Goal: Transaction & Acquisition: Purchase product/service

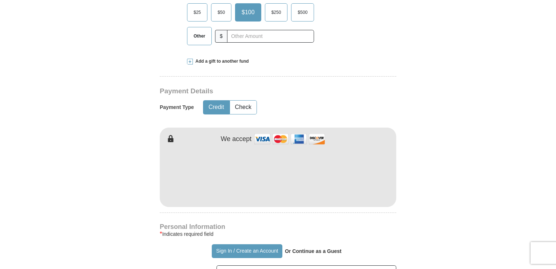
scroll to position [288, 0]
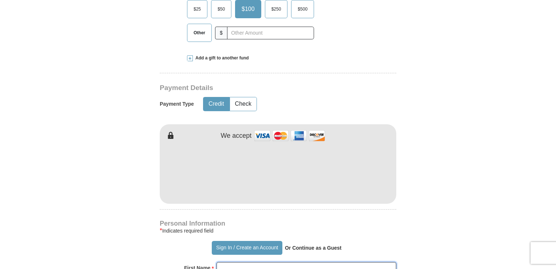
type input "[PERSON_NAME]"
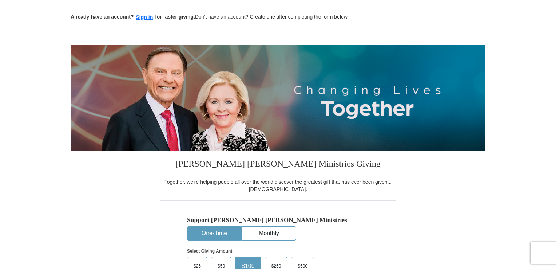
scroll to position [0, 0]
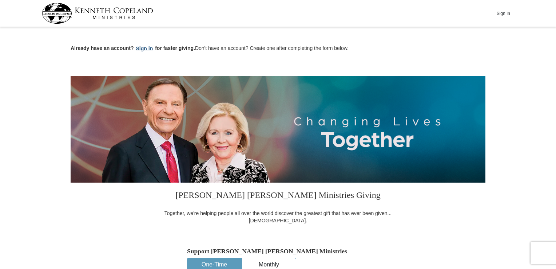
click at [146, 47] on button "Sign in" at bounding box center [144, 48] width 21 height 8
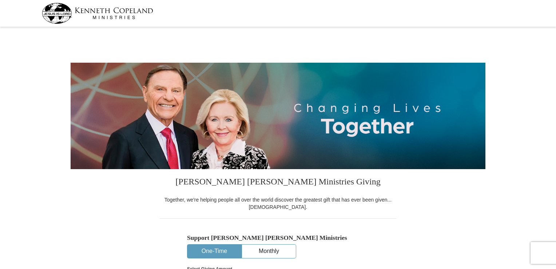
select select "[GEOGRAPHIC_DATA]"
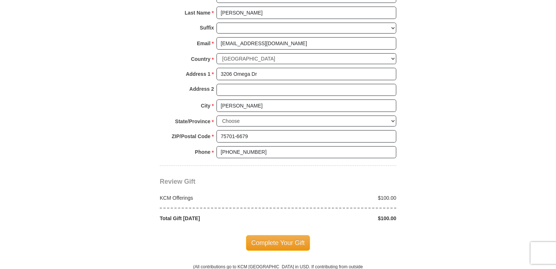
scroll to position [558, 0]
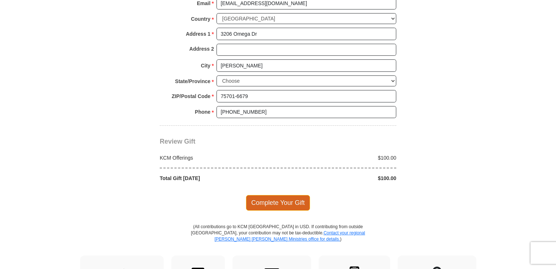
click at [301, 197] on span "Complete Your Gift" at bounding box center [278, 202] width 64 height 15
